Goal: Check status: Check status

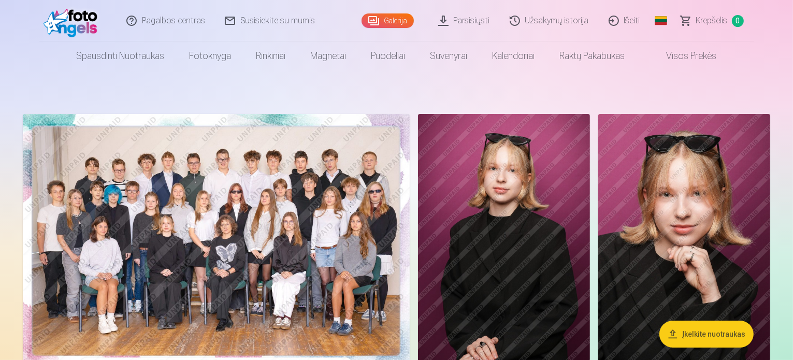
click at [556, 20] on link "Užsakymų istorija" at bounding box center [549, 20] width 99 height 41
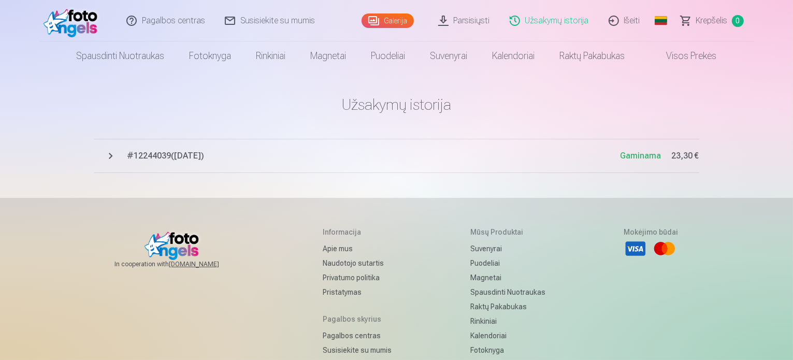
click at [203, 157] on span "# 12244039 ( [DATE] )" at bounding box center [373, 156] width 493 height 12
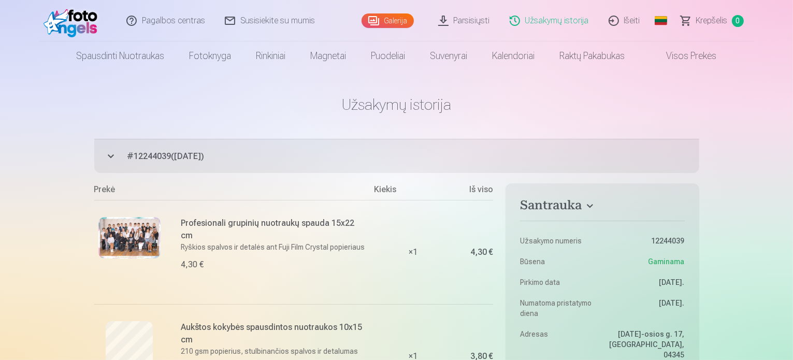
click at [624, 18] on link "Išeiti" at bounding box center [624, 20] width 51 height 41
